Goal: Information Seeking & Learning: Check status

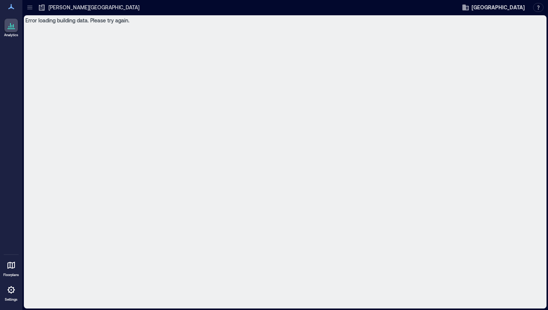
click at [11, 35] on p "Analytics" at bounding box center [11, 35] width 14 height 4
click at [10, 28] on icon at bounding box center [10, 25] width 1 height 4
click at [11, 6] on icon at bounding box center [11, 6] width 6 height 5
click at [56, 13] on div "[PERSON_NAME][GEOGRAPHIC_DATA]" at bounding box center [89, 7] width 106 height 12
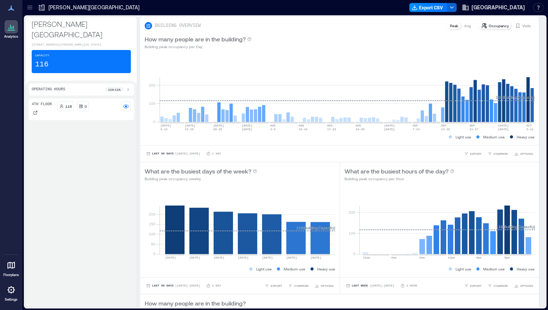
click at [77, 66] on div "Capacity 116" at bounding box center [81, 61] width 99 height 23
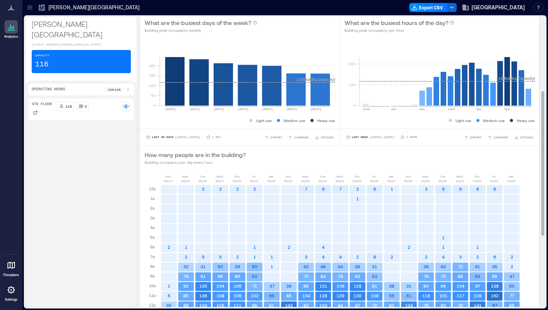
scroll to position [146, 0]
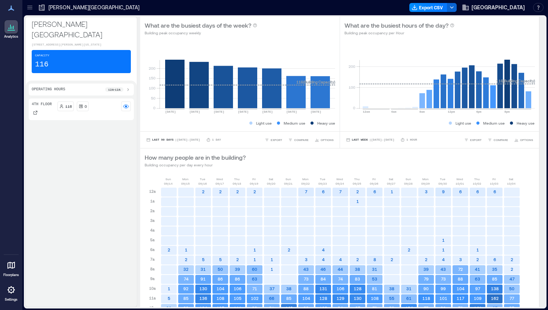
click at [9, 290] on icon at bounding box center [11, 289] width 9 height 9
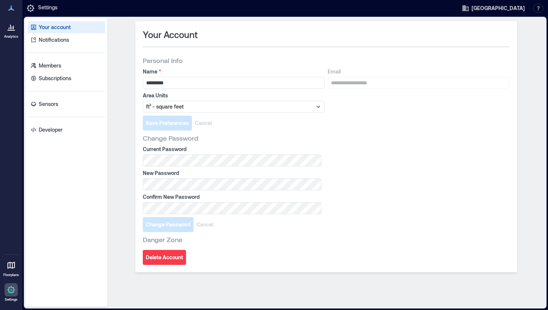
click at [10, 292] on icon at bounding box center [10, 289] width 7 height 7
click at [50, 134] on link "Developer" at bounding box center [67, 130] width 78 height 12
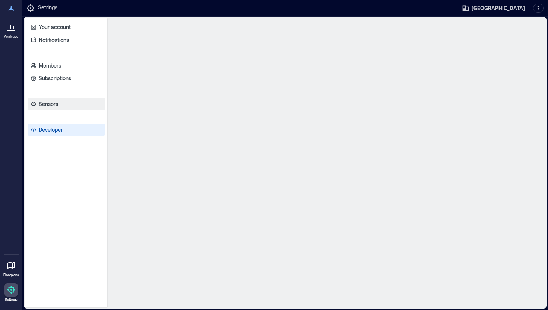
select select "*****"
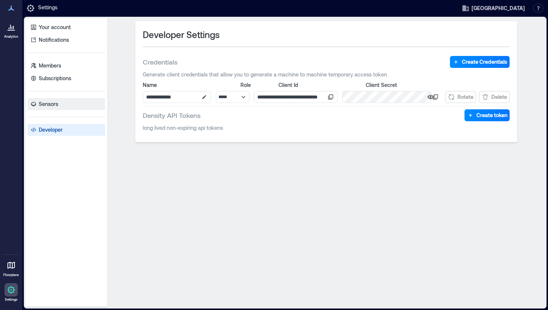
click at [49, 102] on p "Sensors" at bounding box center [48, 103] width 19 height 7
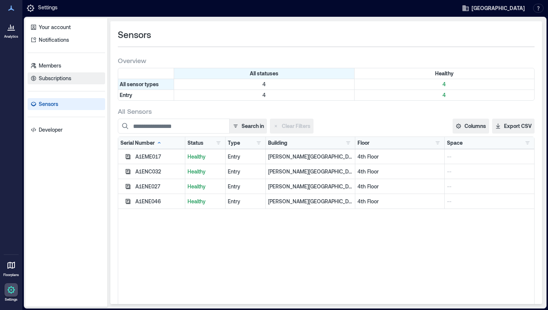
click at [51, 82] on link "Subscriptions" at bounding box center [67, 78] width 78 height 12
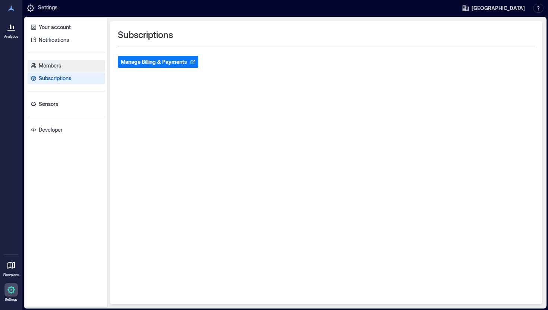
click at [49, 71] on link "Members" at bounding box center [67, 66] width 78 height 12
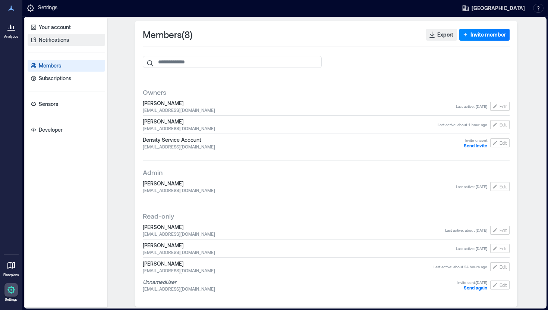
click at [54, 42] on p "Notifications" at bounding box center [54, 39] width 30 height 7
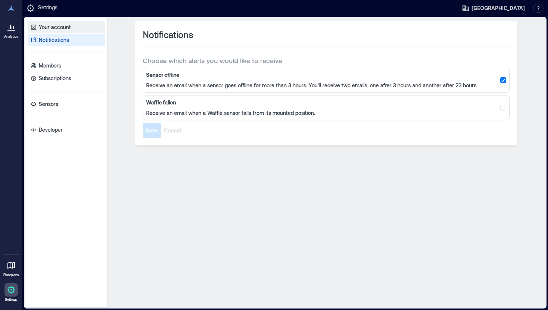
click at [54, 29] on p "Your account" at bounding box center [55, 27] width 32 height 7
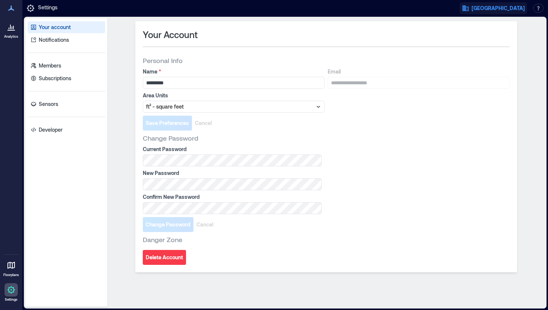
click at [508, 9] on span "[GEOGRAPHIC_DATA]" at bounding box center [498, 7] width 53 height 7
click at [501, 37] on button "Your account" at bounding box center [509, 38] width 69 height 12
click at [12, 35] on p "Analytics" at bounding box center [11, 36] width 14 height 4
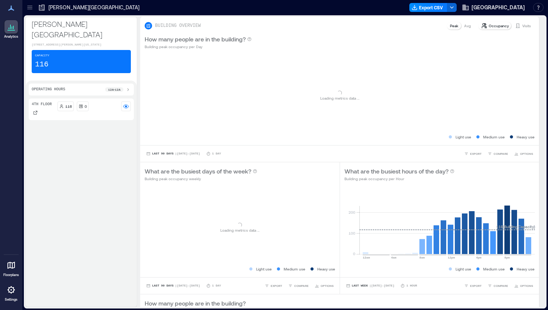
click at [13, 10] on icon at bounding box center [11, 8] width 6 height 5
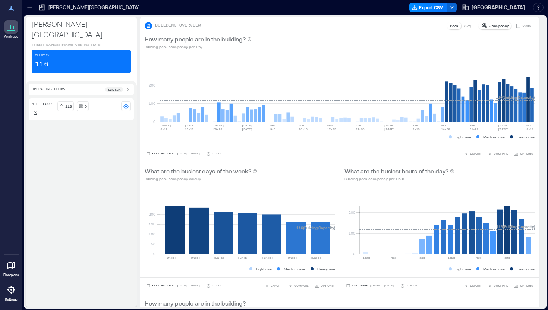
click at [9, 7] on icon at bounding box center [11, 8] width 9 height 9
click at [12, 269] on icon at bounding box center [11, 265] width 9 height 9
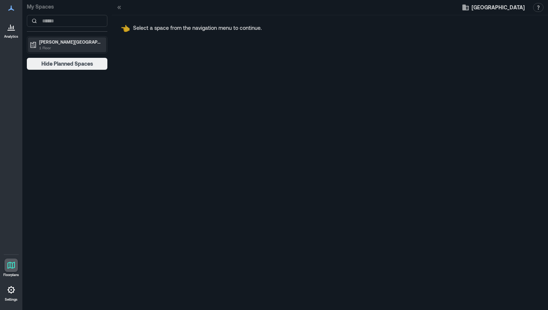
click at [62, 44] on p "[PERSON_NAME][GEOGRAPHIC_DATA]" at bounding box center [70, 42] width 63 height 6
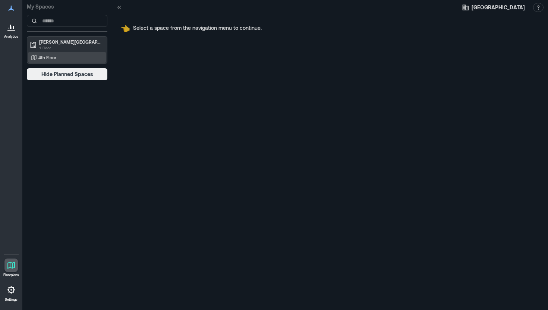
click at [59, 56] on div "4th Floor" at bounding box center [65, 57] width 72 height 7
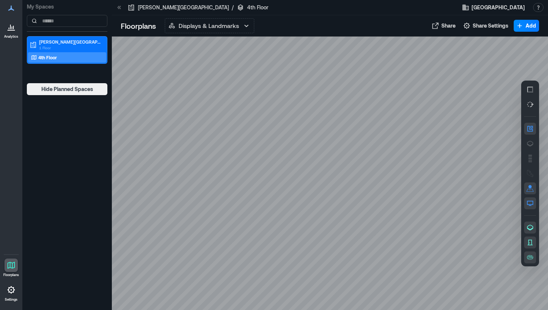
click at [9, 297] on link "Settings" at bounding box center [11, 292] width 18 height 23
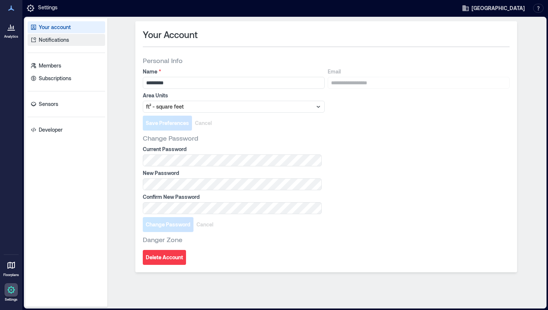
click at [49, 38] on p "Notifications" at bounding box center [54, 39] width 30 height 7
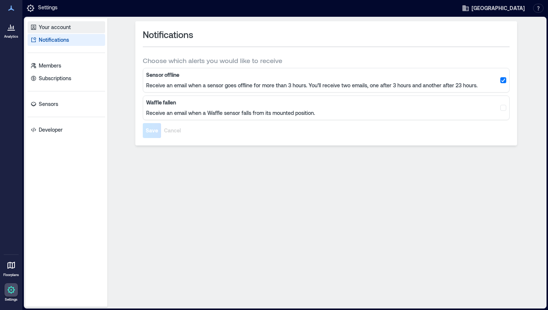
click at [50, 25] on p "Your account" at bounding box center [55, 27] width 32 height 7
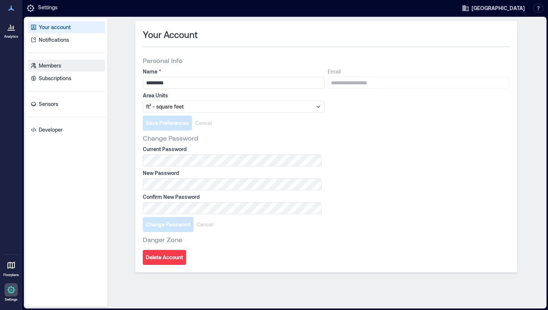
click at [57, 68] on p "Members" at bounding box center [50, 65] width 22 height 7
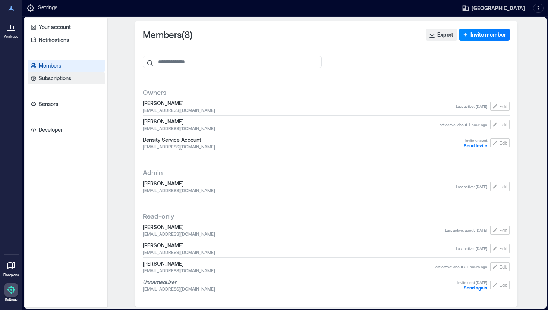
click at [43, 80] on p "Subscriptions" at bounding box center [55, 78] width 32 height 7
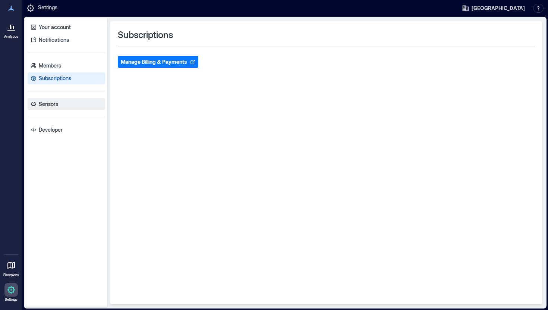
click at [52, 102] on p "Sensors" at bounding box center [48, 103] width 19 height 7
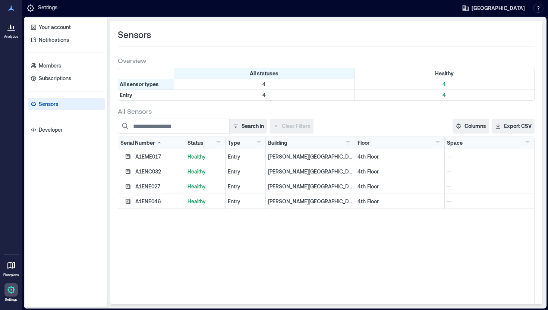
click at [9, 35] on p "Analytics" at bounding box center [11, 36] width 14 height 4
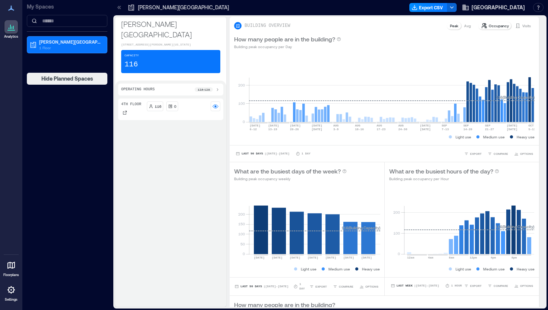
click at [160, 73] on div "Capacity 116" at bounding box center [170, 61] width 99 height 23
click at [137, 70] on p "116" at bounding box center [131, 64] width 13 height 10
click at [160, 109] on p "116" at bounding box center [158, 106] width 7 height 6
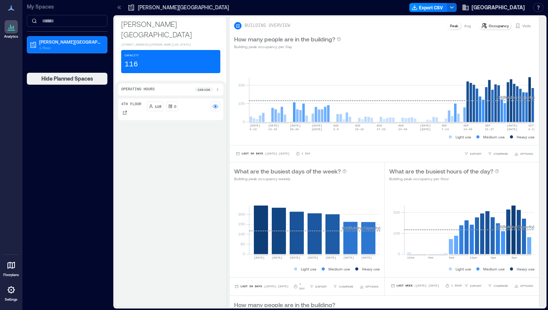
click at [160, 109] on p "116" at bounding box center [158, 106] width 7 height 6
click at [152, 93] on p "Operating Hours" at bounding box center [138, 90] width 34 height 6
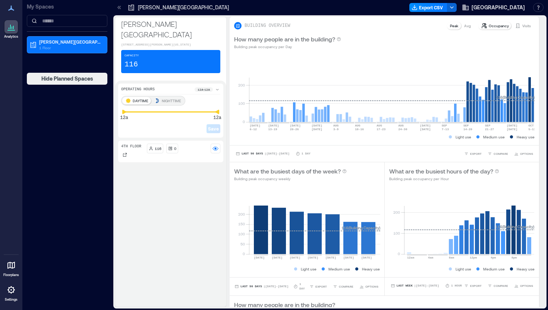
click at [188, 193] on div "4th Floor 116 0" at bounding box center [170, 222] width 105 height 163
click at [159, 151] on p "116" at bounding box center [158, 149] width 7 height 6
click at [217, 149] on icon at bounding box center [216, 148] width 6 height 2
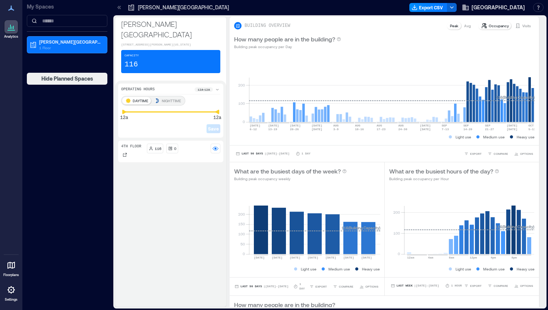
click at [160, 151] on p "116" at bounding box center [158, 149] width 7 height 6
click at [132, 150] on p "4th Floor" at bounding box center [131, 147] width 20 height 6
click at [244, 118] on div "Laurence McKinley Gould Library 405 Gould Lane, Northfield, Minnesota 55057, Un…" at bounding box center [330, 162] width 431 height 290
click at [159, 151] on p "116" at bounding box center [158, 149] width 7 height 6
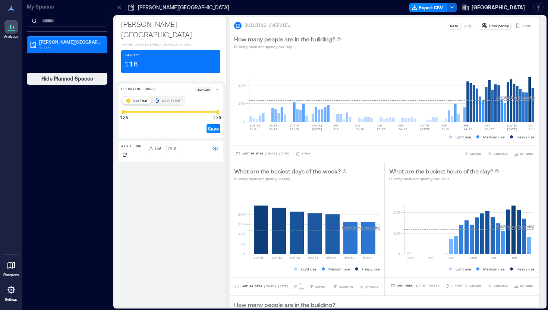
click at [160, 151] on p "116" at bounding box center [158, 149] width 7 height 6
click at [174, 151] on p "0" at bounding box center [175, 149] width 2 height 6
click at [156, 151] on p "116" at bounding box center [158, 149] width 7 height 6
click at [216, 151] on rect at bounding box center [216, 149] width 6 height 6
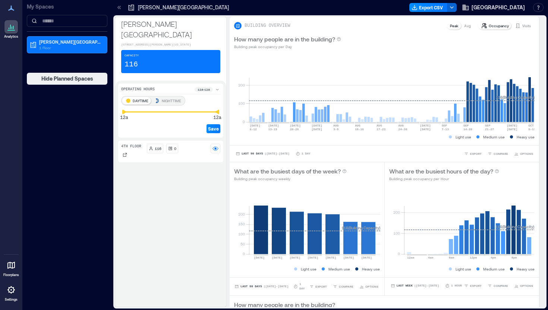
click at [160, 151] on p "116" at bounding box center [158, 149] width 7 height 6
click at [131, 150] on p "4th Floor" at bounding box center [131, 147] width 20 height 6
click at [126, 157] on icon at bounding box center [125, 155] width 4 height 4
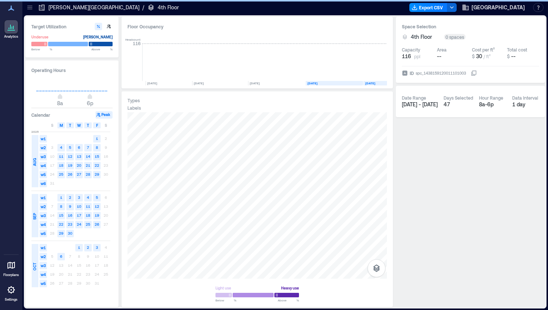
scroll to position [0, 46]
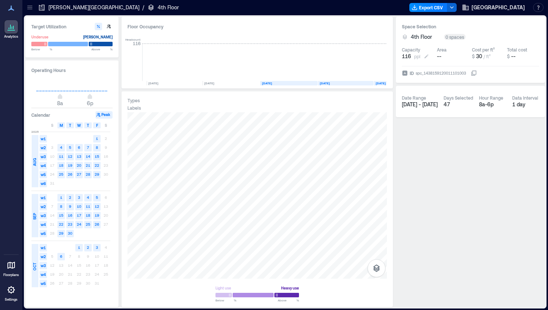
click at [409, 59] on span "116" at bounding box center [406, 56] width 9 height 7
drag, startPoint x: 416, startPoint y: 58, endPoint x: 379, endPoint y: 58, distance: 36.9
click at [378, 58] on div "Target Utilization Underuse Critical mass Below ** % Above ** % Operating Hours…" at bounding box center [285, 162] width 520 height 290
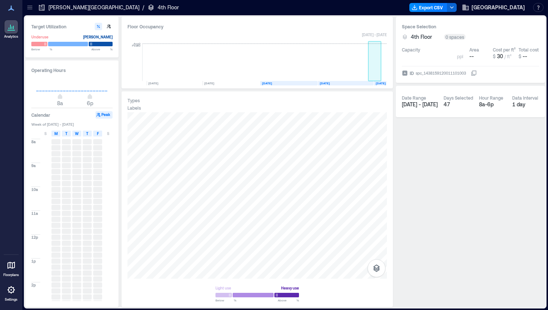
type input "***"
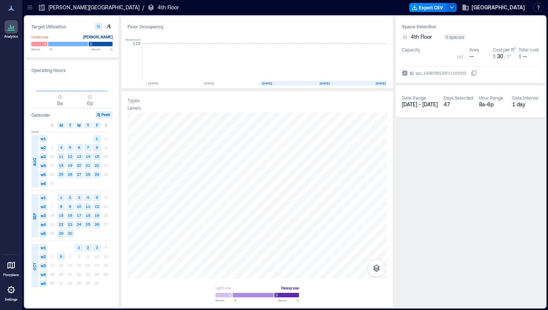
click at [469, 145] on div "Space Selection 4th Floor 0 spaces Capacity *** ppl Area -- Cost per ft² $ 30 /…" at bounding box center [470, 162] width 149 height 290
click at [11, 29] on icon at bounding box center [11, 26] width 9 height 9
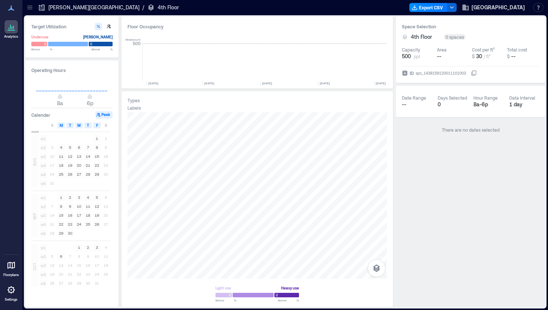
click at [9, 294] on icon at bounding box center [11, 289] width 9 height 9
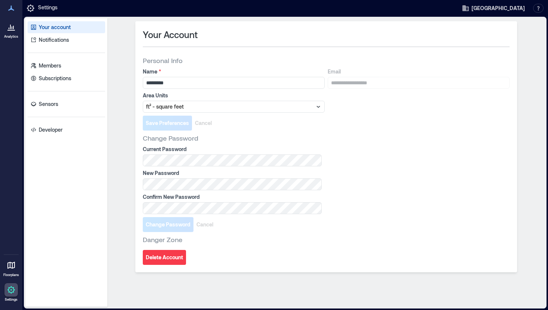
click at [7, 31] on div at bounding box center [10, 26] width 13 height 13
